Goal: Check status: Check status

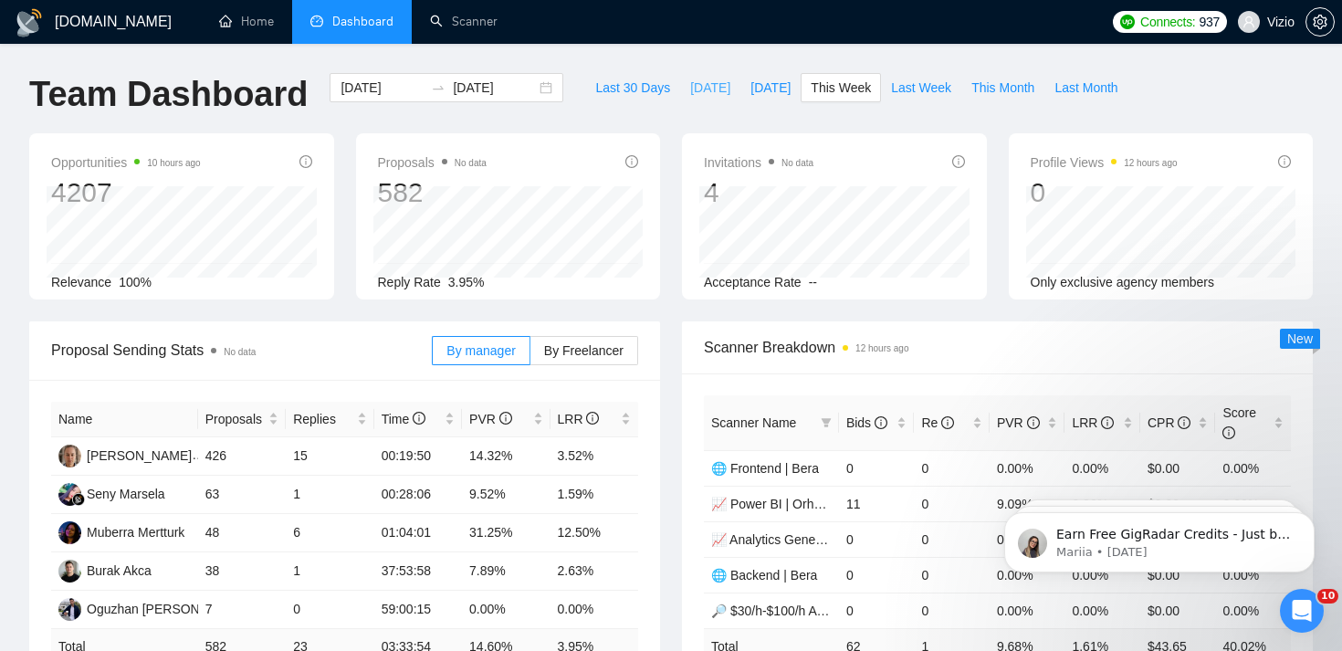
click at [692, 93] on span "[DATE]" at bounding box center [710, 88] width 40 height 20
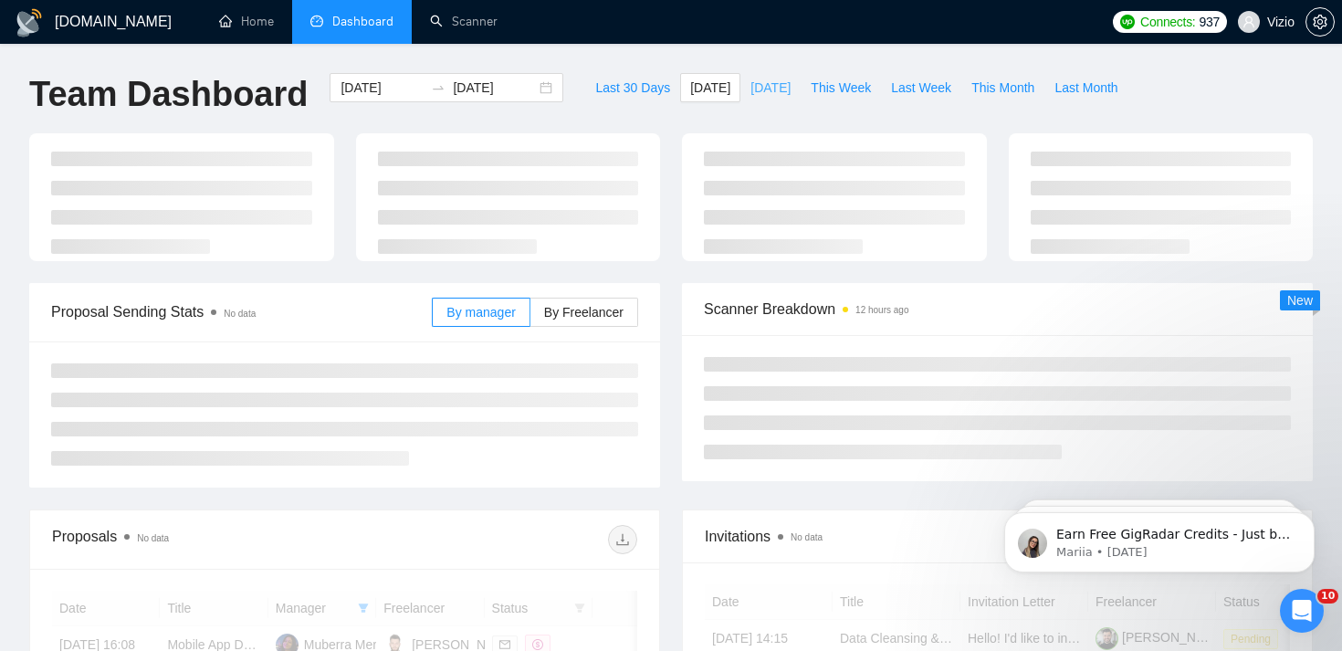
type input "[DATE]"
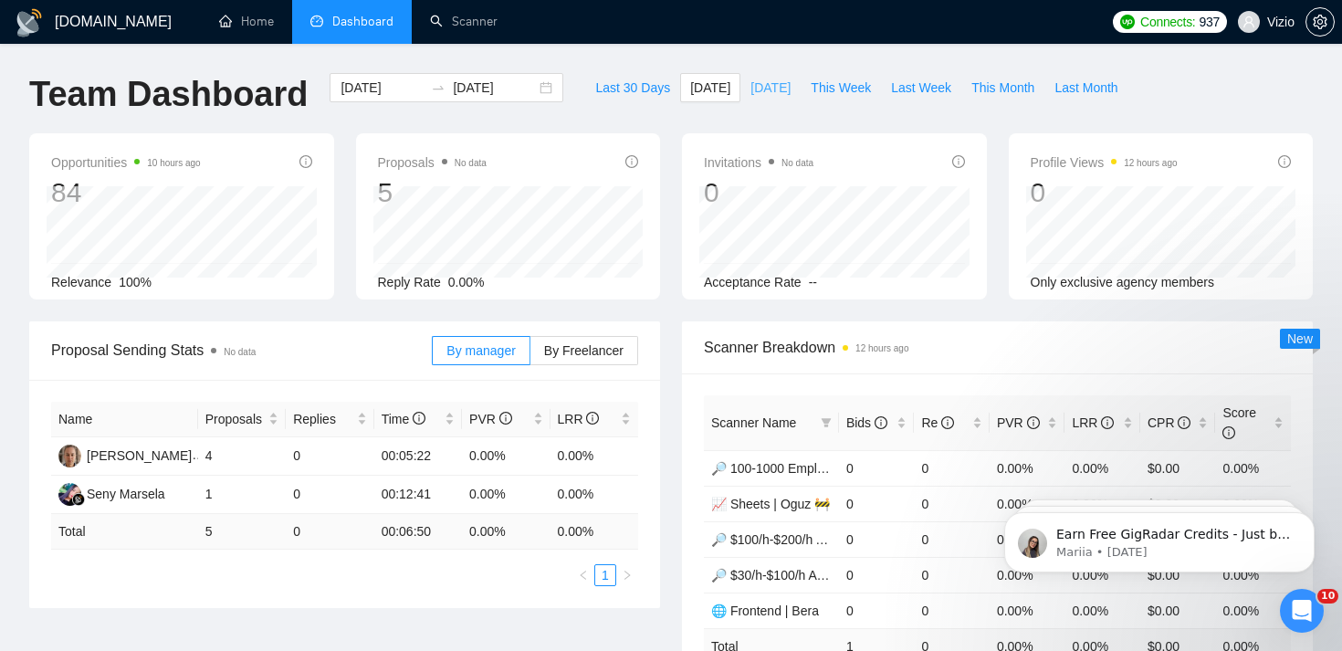
click at [790, 93] on button "[DATE]" at bounding box center [770, 87] width 60 height 29
type input "[DATE]"
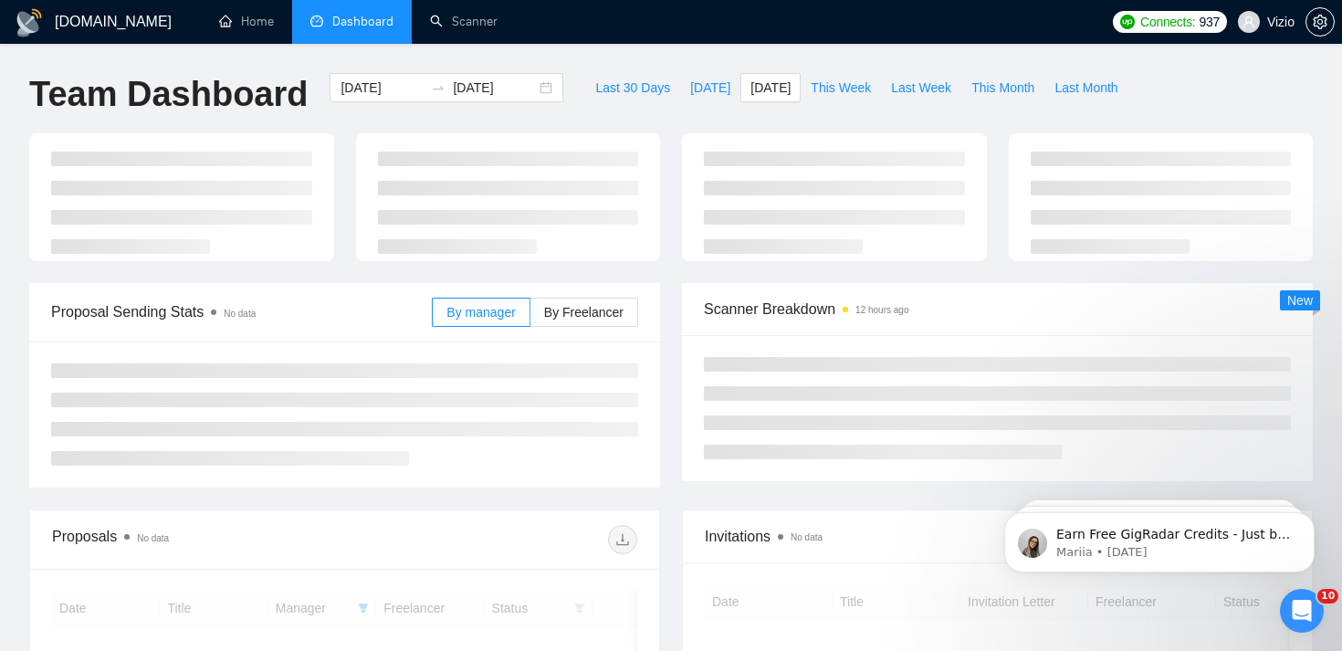
click at [796, 53] on div "[DOMAIN_NAME] Home Dashboard Scanner Connects: 937 Vizio Team Dashboard [DATE] …" at bounding box center [671, 482] width 1342 height 964
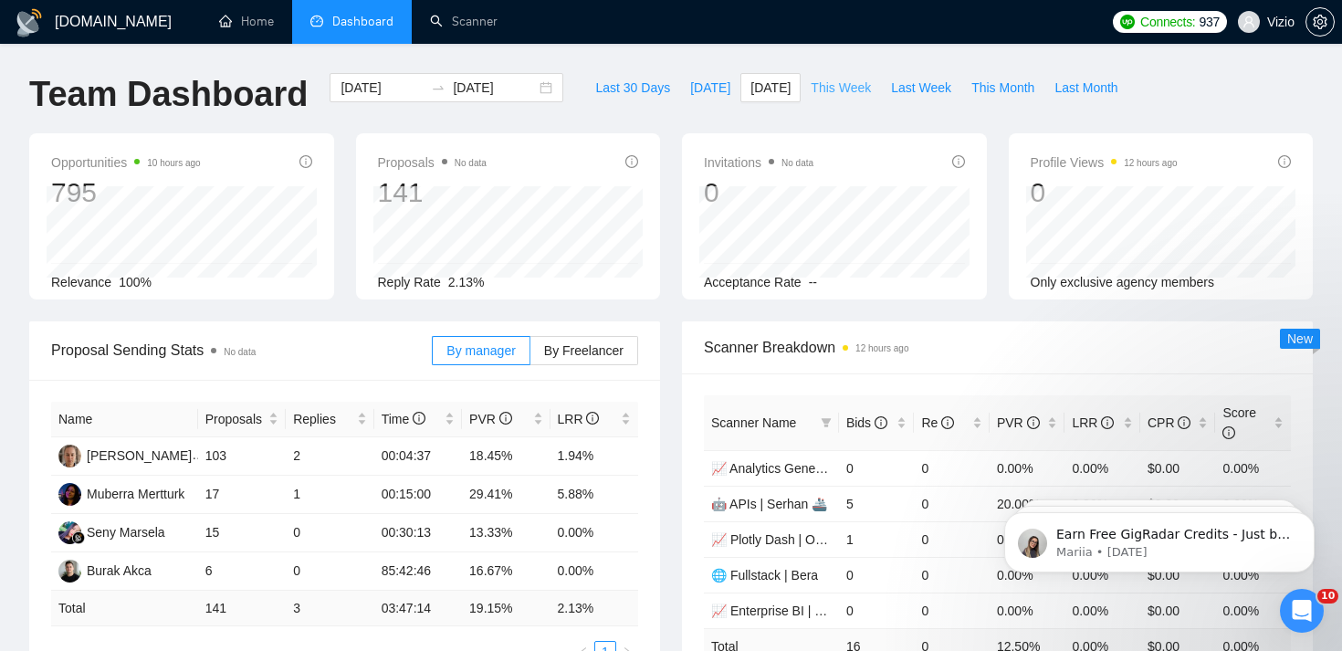
click at [830, 86] on span "This Week" at bounding box center [840, 88] width 60 height 20
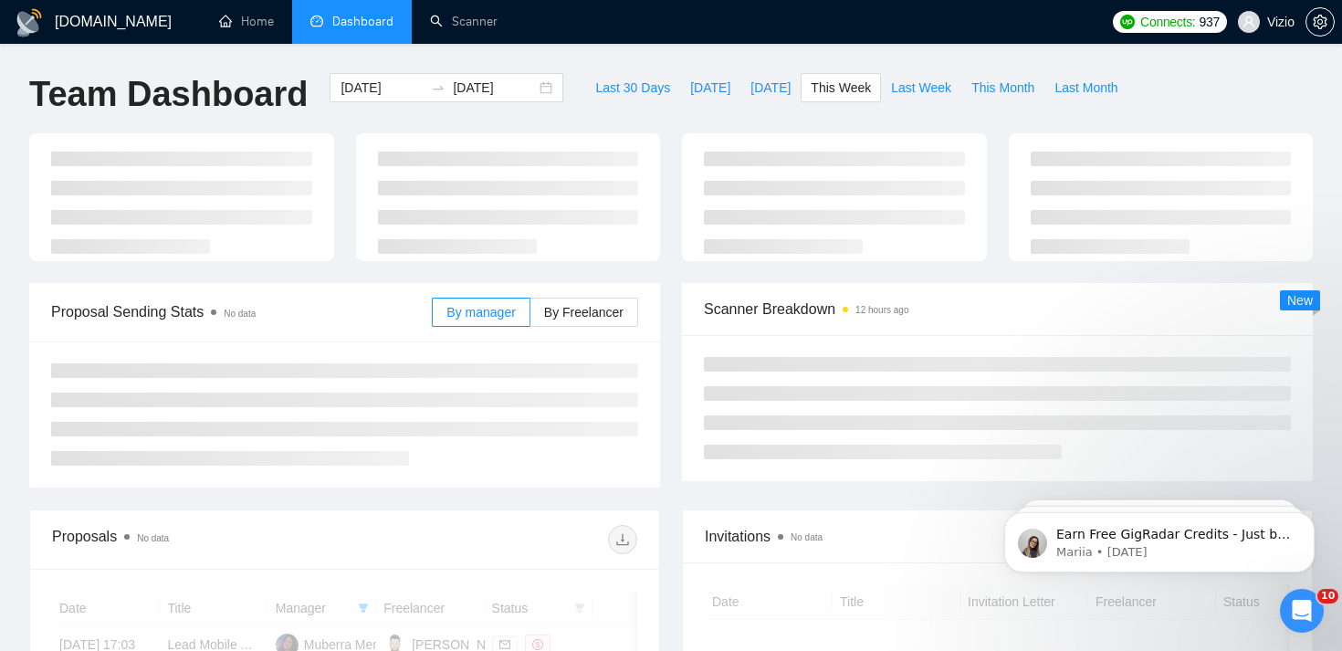
type input "[DATE]"
click at [837, 48] on div "[DOMAIN_NAME] Home Dashboard Scanner Connects: 937 Vizio Team Dashboard [DATE] …" at bounding box center [671, 652] width 1342 height 1305
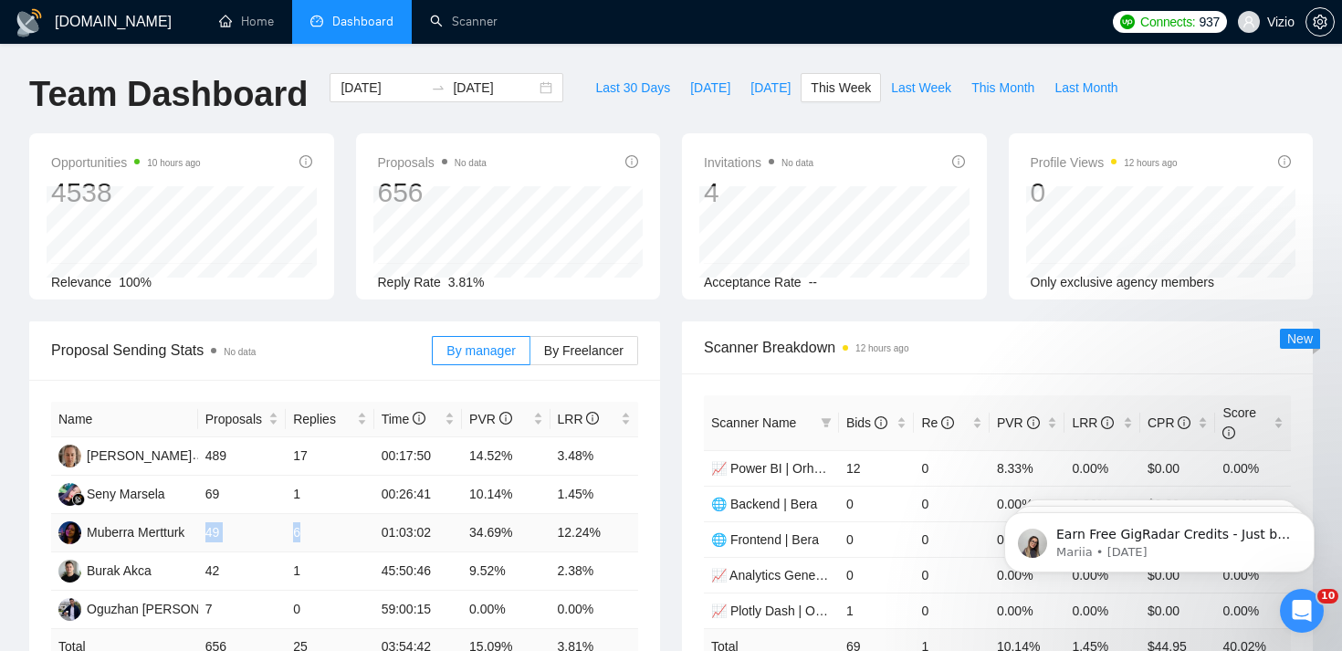
drag, startPoint x: 204, startPoint y: 531, endPoint x: 361, endPoint y: 530, distance: 156.1
click at [353, 530] on tr "Muberra Mertturk 49 6 01:03:02 34.69% 12.24%" at bounding box center [344, 533] width 587 height 38
click at [589, 309] on div "Opportunities 10 hours ago 4538 Relevance 100% Proposals No data 656 Reply Rate…" at bounding box center [670, 227] width 1305 height 188
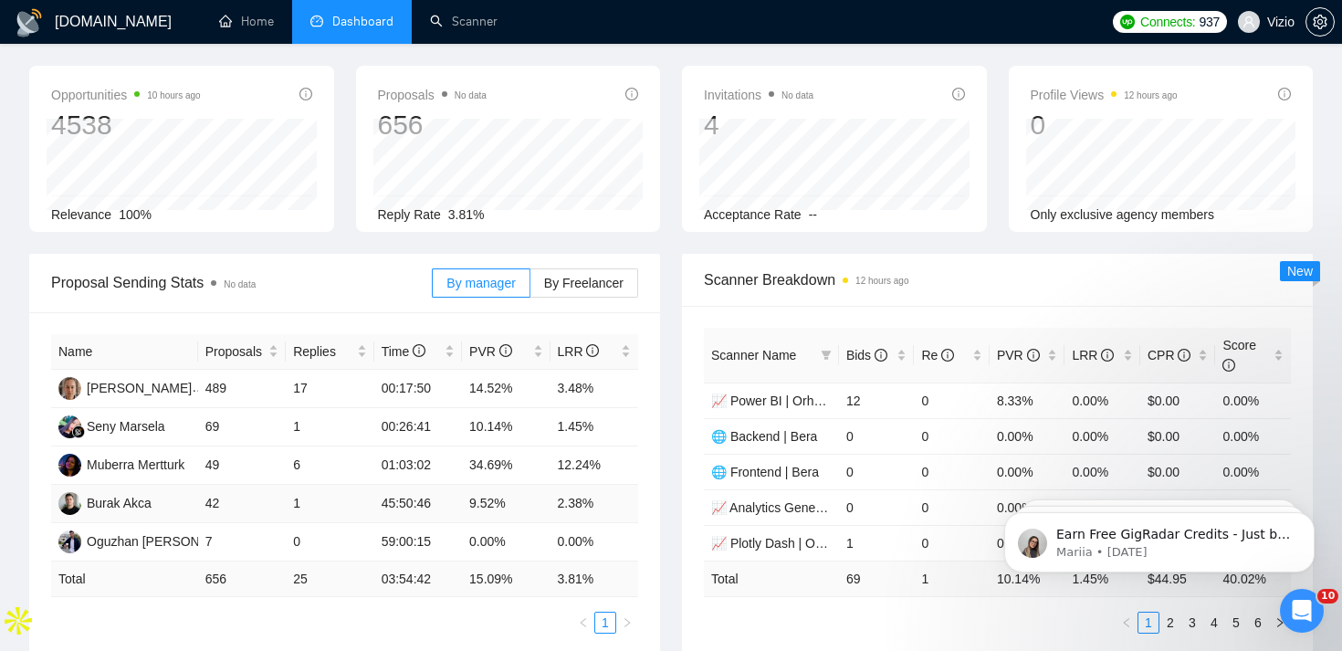
scroll to position [47, 0]
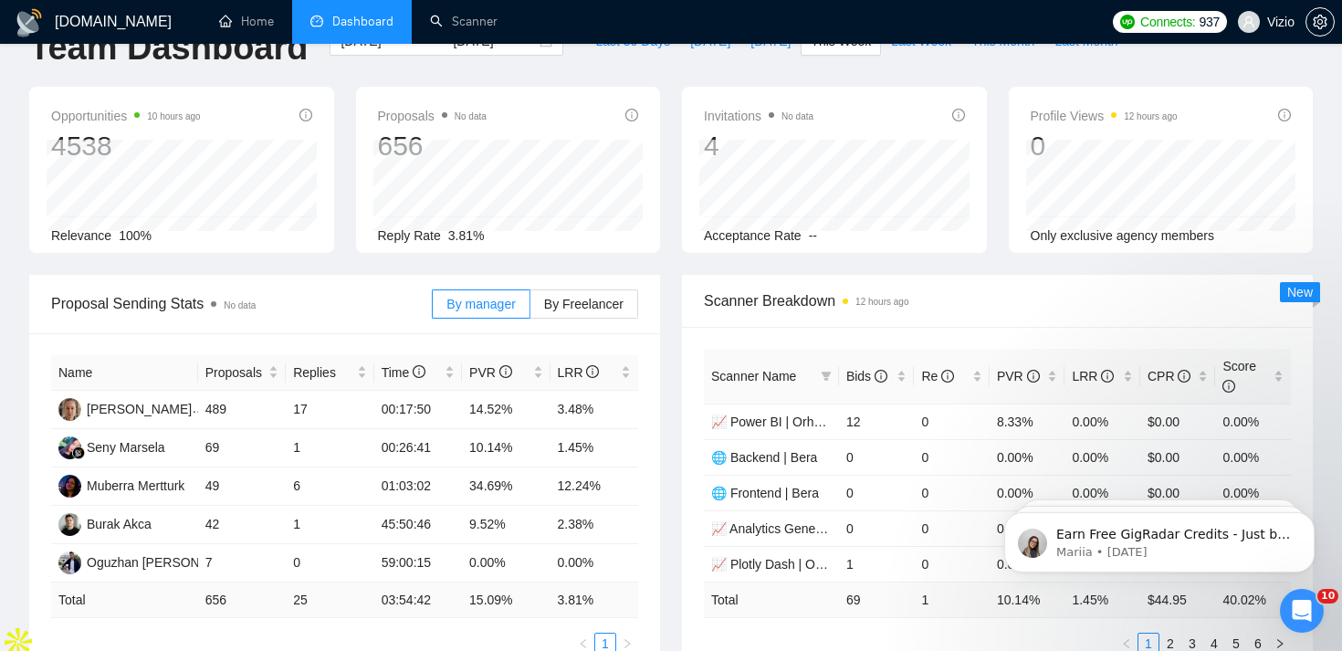
click at [307, 293] on span "Proposal Sending Stats No data" at bounding box center [241, 303] width 381 height 23
